Goal: Information Seeking & Learning: Compare options

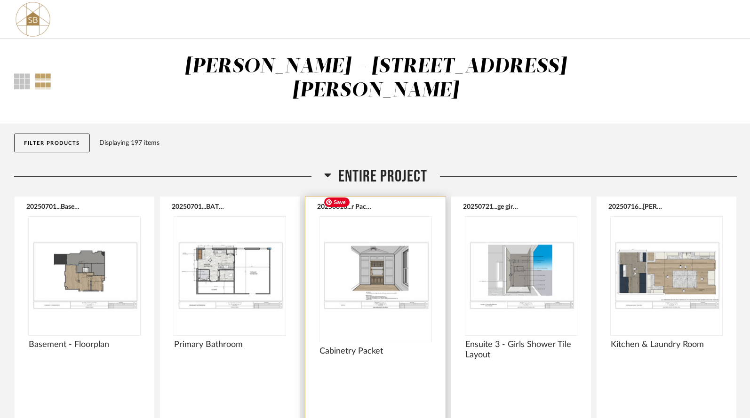
click at [381, 251] on img "0" at bounding box center [374, 276] width 111 height 118
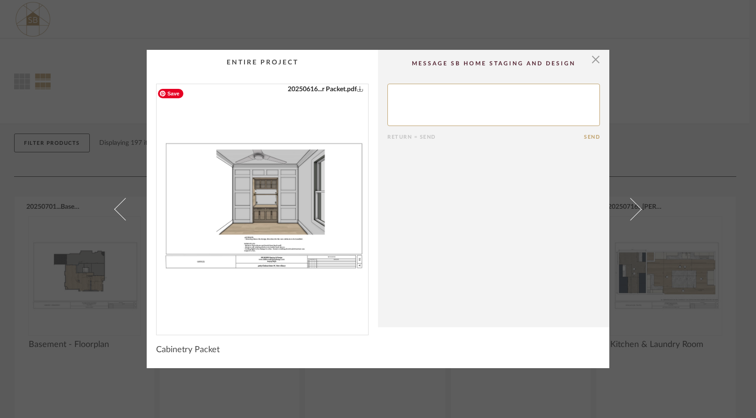
click at [323, 207] on img "0" at bounding box center [263, 205] width 212 height 243
click at [588, 60] on span "button" at bounding box center [596, 59] width 19 height 19
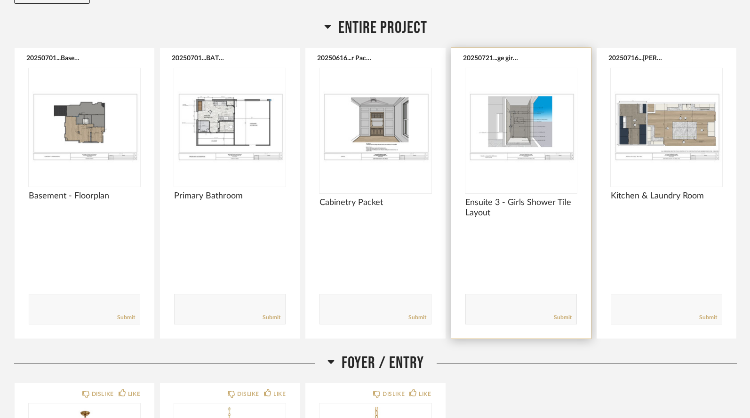
scroll to position [144, 0]
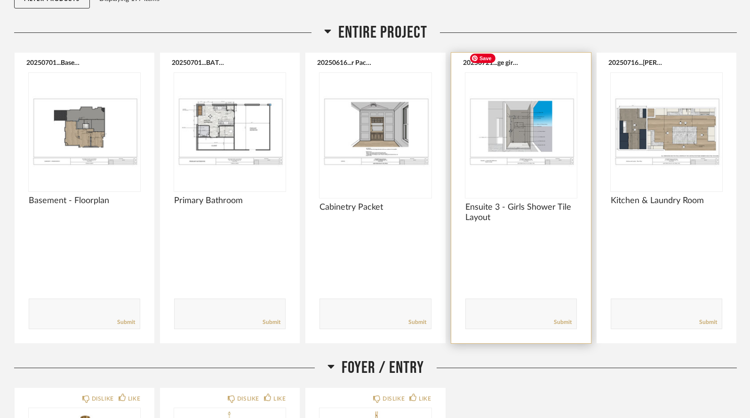
click at [510, 103] on img "0" at bounding box center [520, 132] width 111 height 118
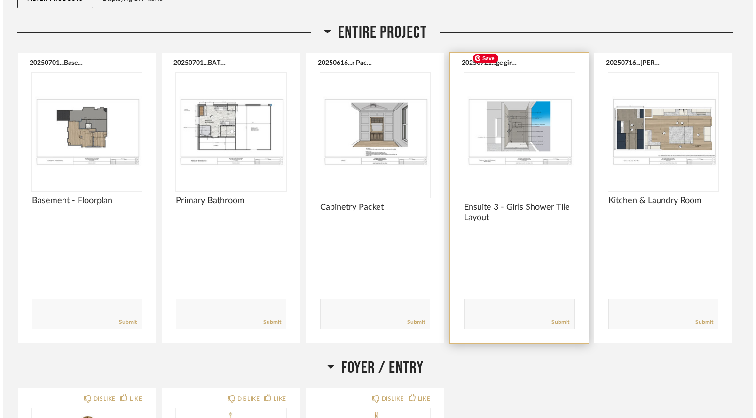
scroll to position [0, 0]
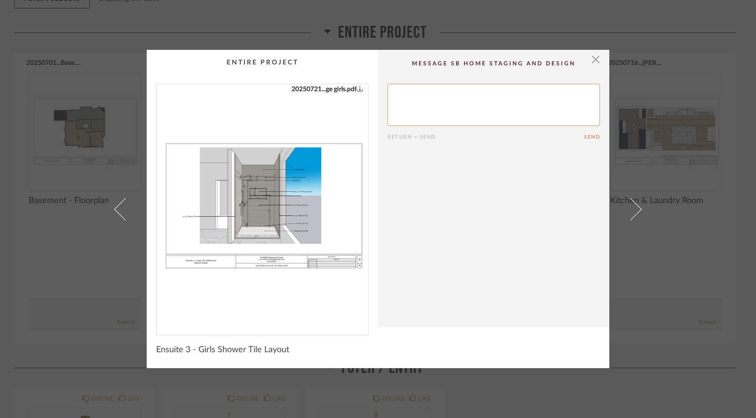
click at [282, 205] on div "20250721...ge girls.pdf" at bounding box center [263, 205] width 212 height 243
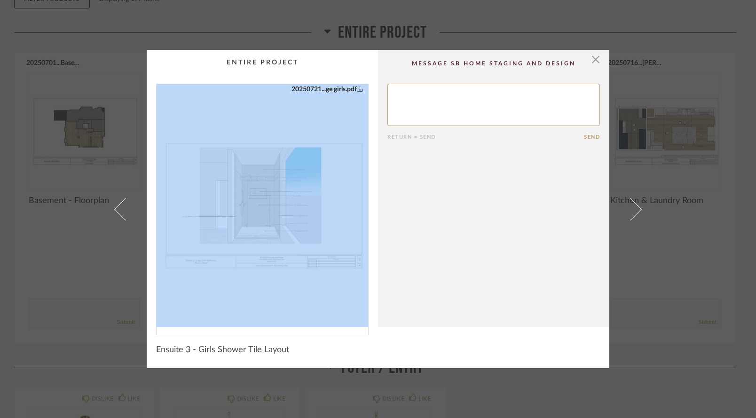
click at [282, 205] on div "20250721...ge girls.pdf" at bounding box center [263, 205] width 212 height 243
click at [282, 205] on img "0" at bounding box center [263, 205] width 212 height 243
click at [591, 59] on span "button" at bounding box center [596, 59] width 19 height 19
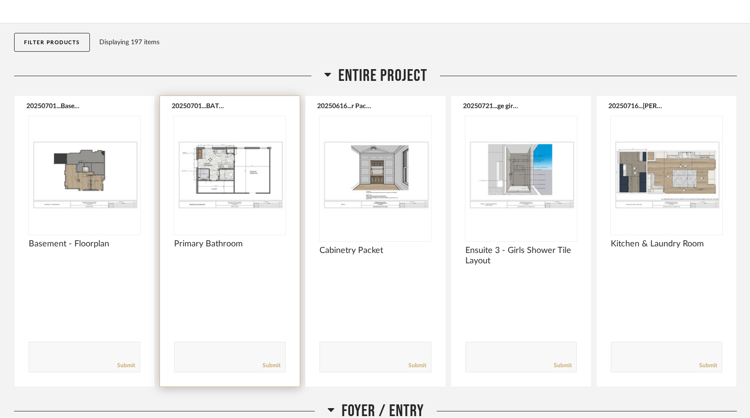
scroll to position [101, 0]
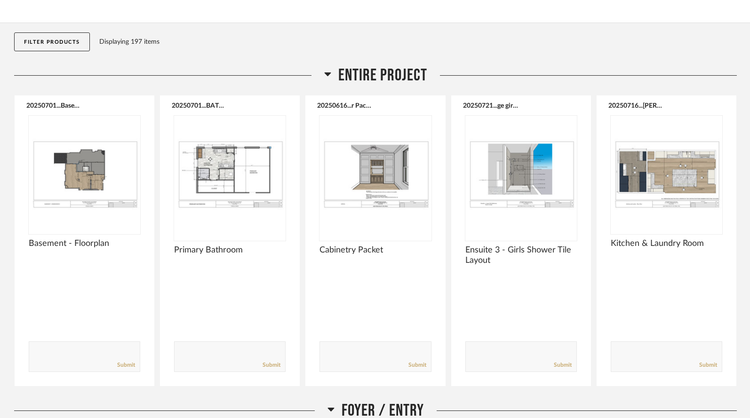
click at [325, 72] on icon at bounding box center [327, 74] width 7 height 4
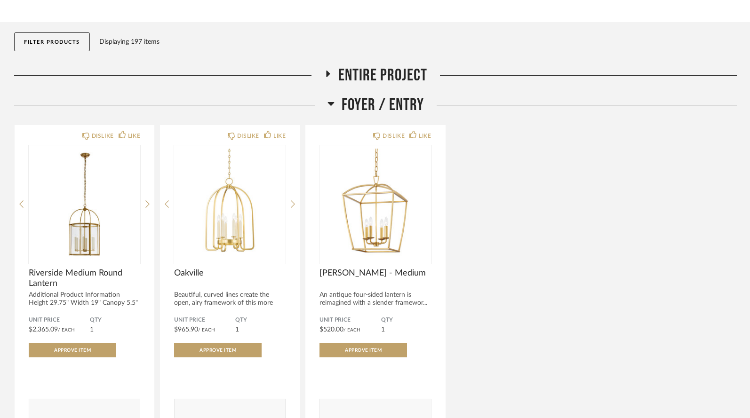
click at [325, 71] on icon at bounding box center [327, 74] width 11 height 7
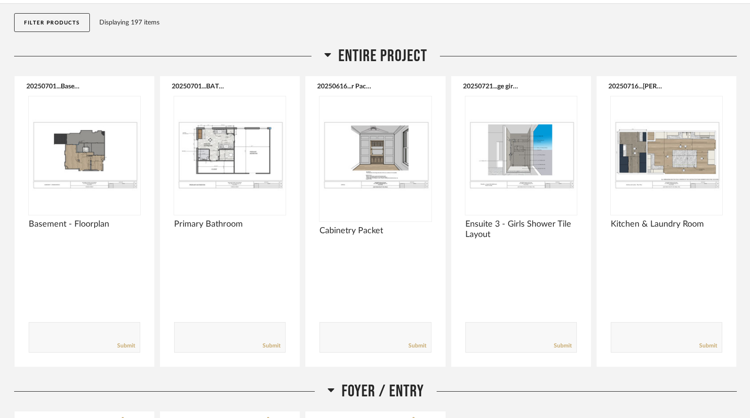
scroll to position [119, 0]
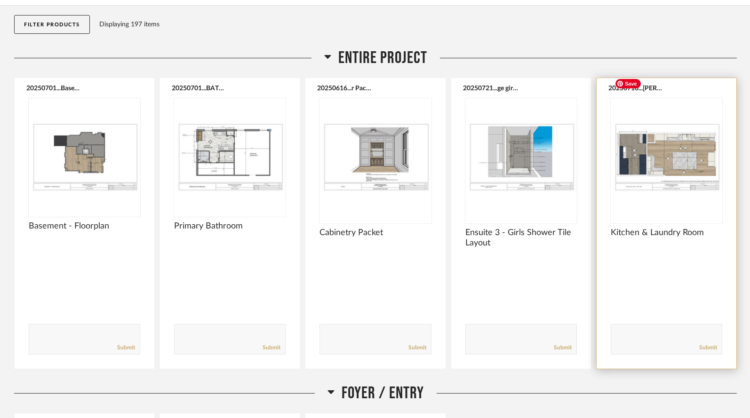
click at [644, 126] on img "0" at bounding box center [666, 157] width 111 height 118
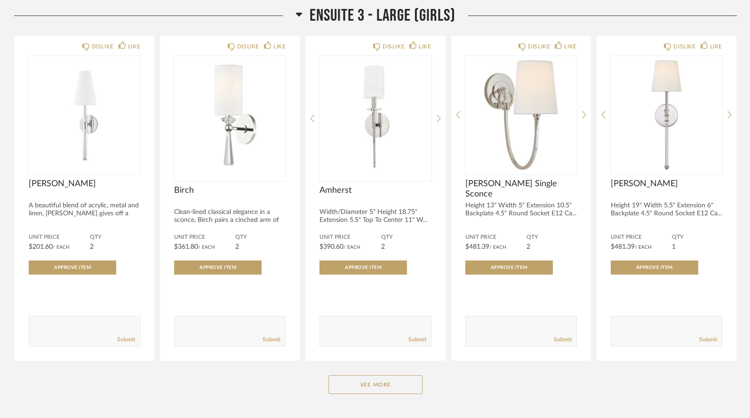
scroll to position [5561, 0]
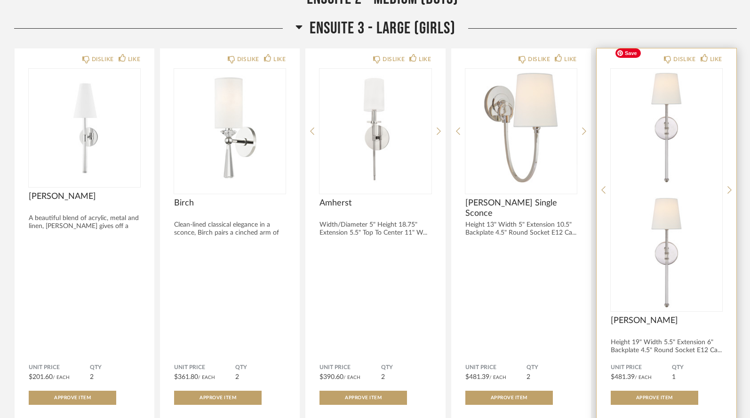
click at [674, 110] on img "0" at bounding box center [666, 128] width 111 height 118
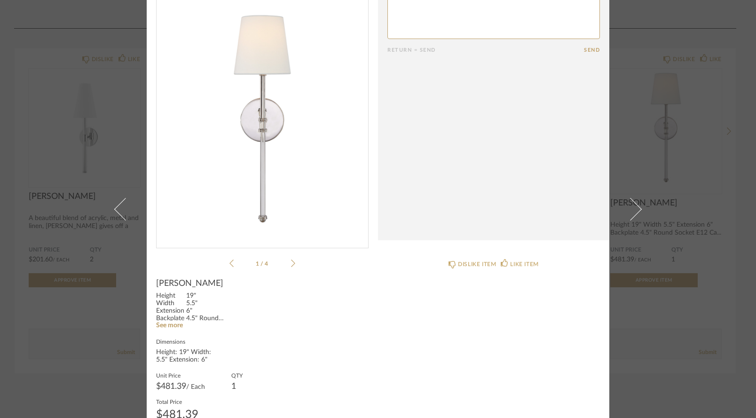
scroll to position [33, 0]
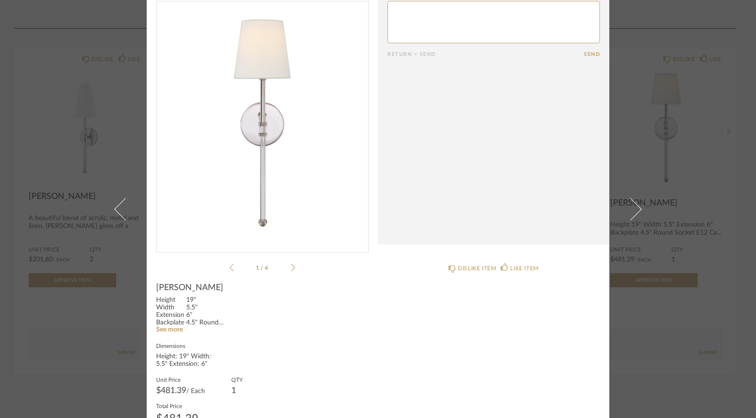
click at [291, 267] on icon at bounding box center [293, 267] width 4 height 8
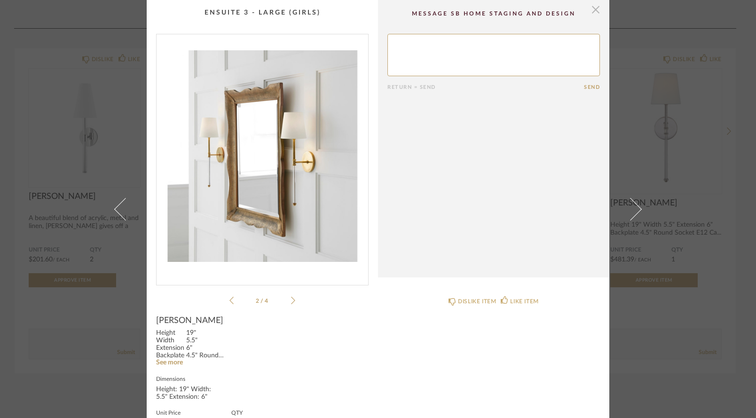
scroll to position [0, 0]
click at [593, 9] on span "button" at bounding box center [596, 9] width 19 height 19
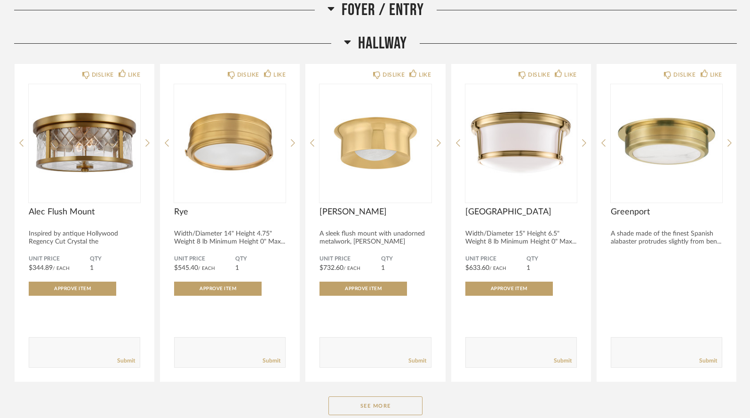
scroll to position [833, 0]
